Goal: Task Accomplishment & Management: Use online tool/utility

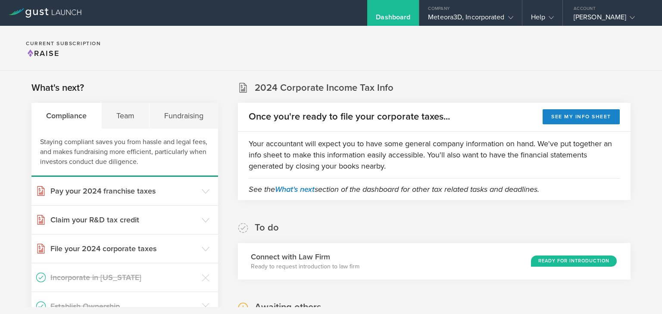
scroll to position [114, 0]
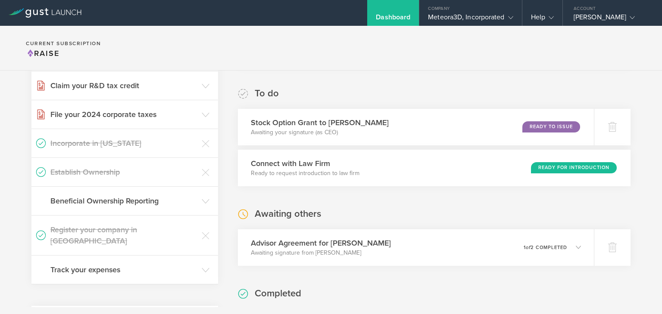
scroll to position [129, 0]
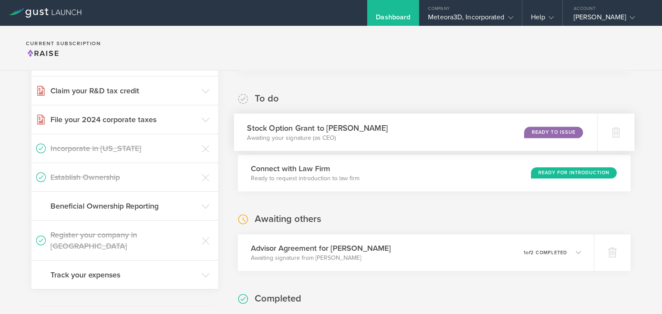
click at [484, 139] on div "Stock Option Grant to John Harrington Awaiting your signature (as CEO) Ready to…" at bounding box center [415, 132] width 363 height 37
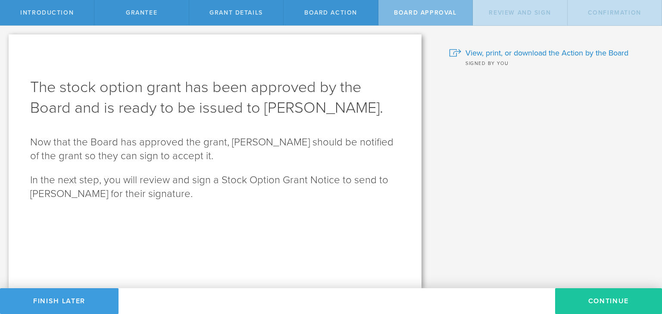
click at [581, 295] on button "Continue" at bounding box center [608, 302] width 107 height 26
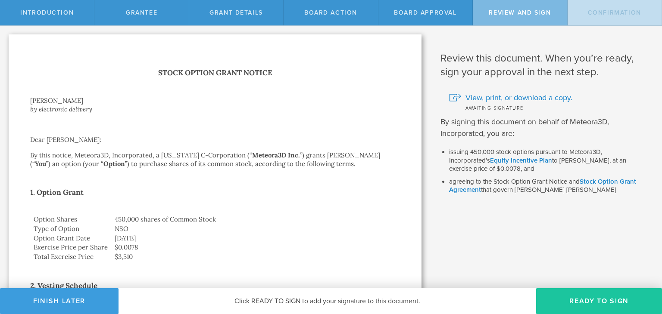
click at [599, 295] on button "Ready to Sign" at bounding box center [599, 302] width 126 height 26
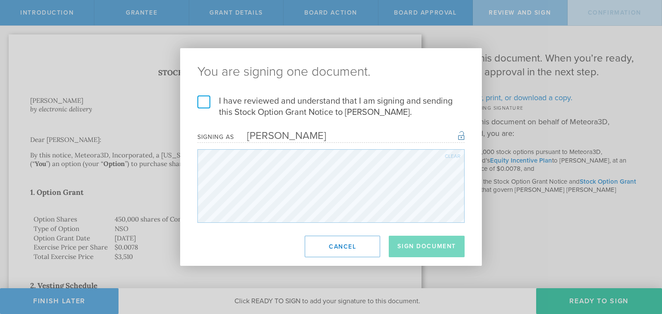
click at [198, 97] on label "I have reviewed and understand that I am signing and sending this Stock Option …" at bounding box center [330, 107] width 267 height 22
click at [0, 0] on input "I have reviewed and understand that I am signing and sending this Stock Option …" at bounding box center [0, 0] width 0 height 0
click at [438, 248] on button "Sign Document" at bounding box center [426, 247] width 76 height 22
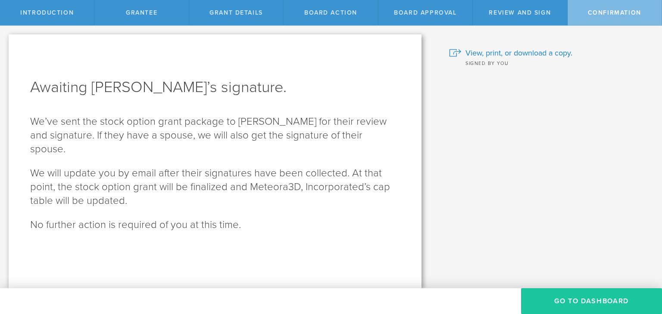
click at [564, 304] on button "Go To Dashboard" at bounding box center [591, 302] width 141 height 26
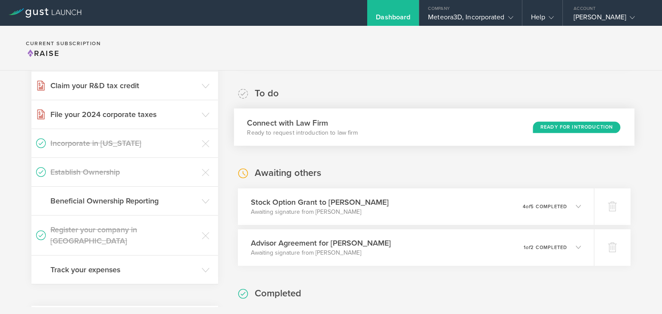
scroll to position [139, 0]
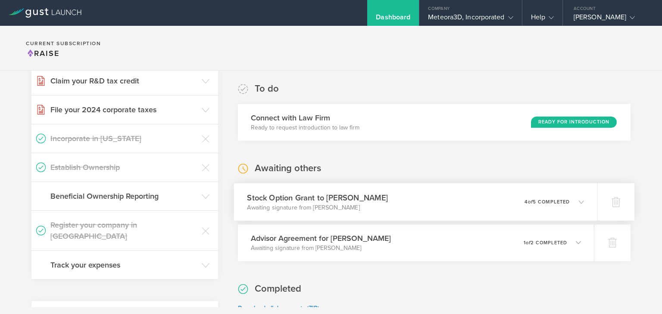
click at [571, 202] on icon at bounding box center [576, 202] width 14 height 8
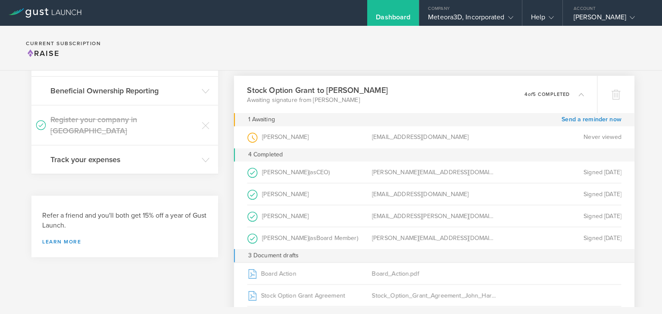
scroll to position [229, 0]
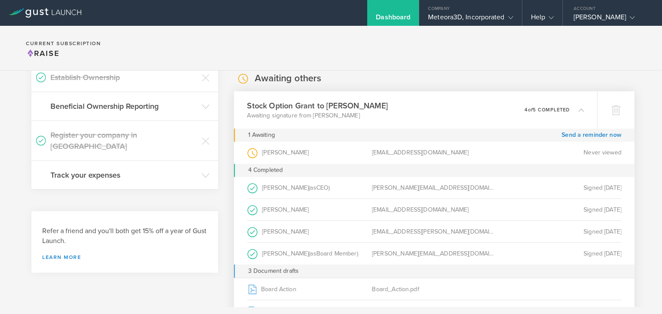
click at [569, 112] on icon at bounding box center [576, 110] width 14 height 8
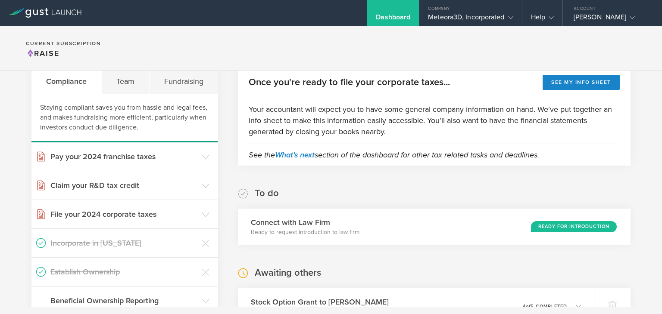
scroll to position [0, 0]
